Goal: Task Accomplishment & Management: Use online tool/utility

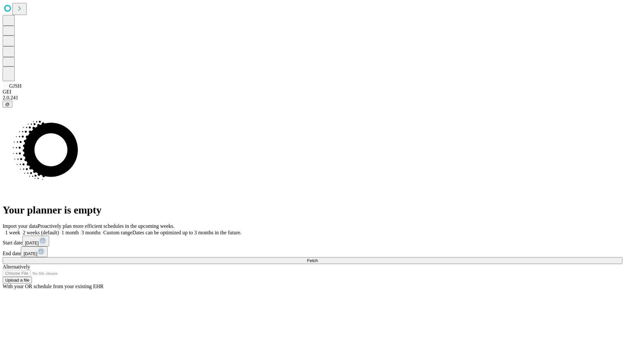
click at [318, 258] on span "Fetch" at bounding box center [312, 260] width 11 height 5
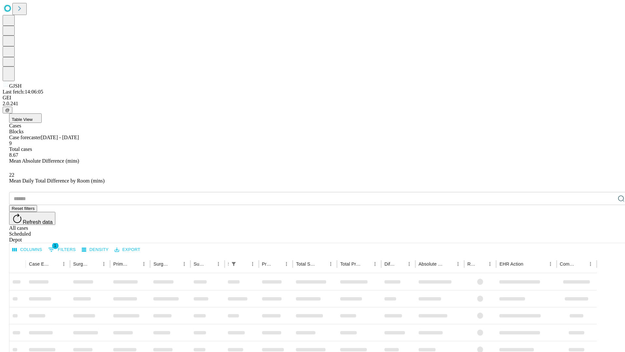
click at [608, 237] on div "Depot" at bounding box center [319, 240] width 620 height 6
